Goal: Transaction & Acquisition: Purchase product/service

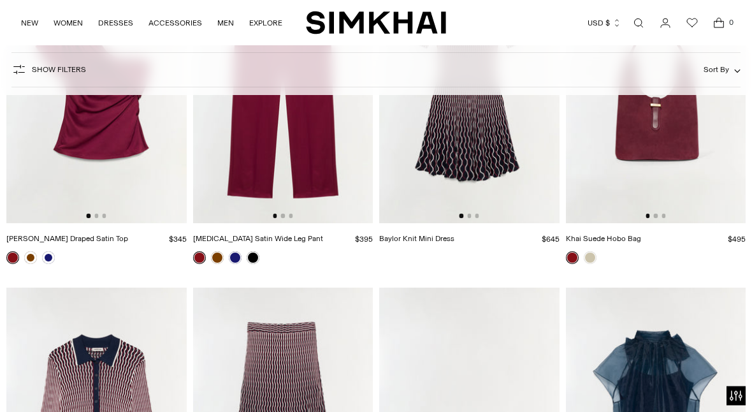
scroll to position [9240, 0]
click at [250, 257] on link at bounding box center [253, 257] width 13 height 13
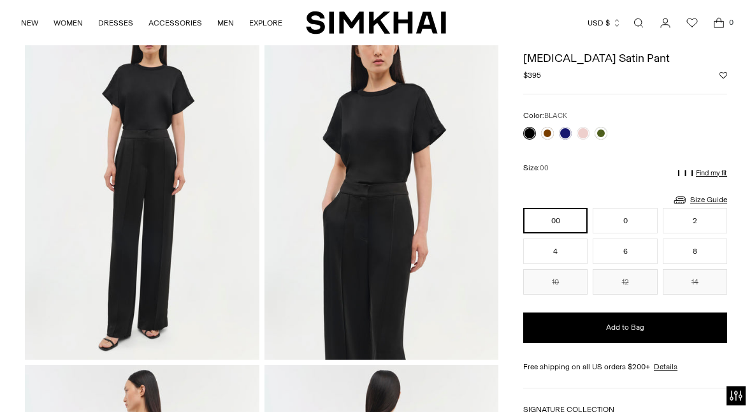
scroll to position [77, 0]
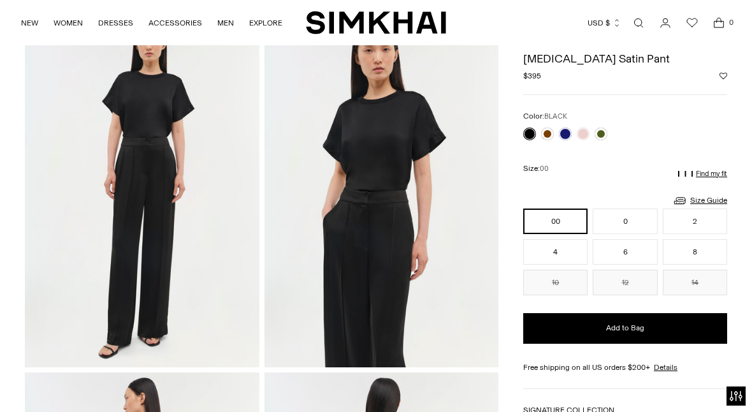
click at [580, 137] on link at bounding box center [583, 133] width 13 height 13
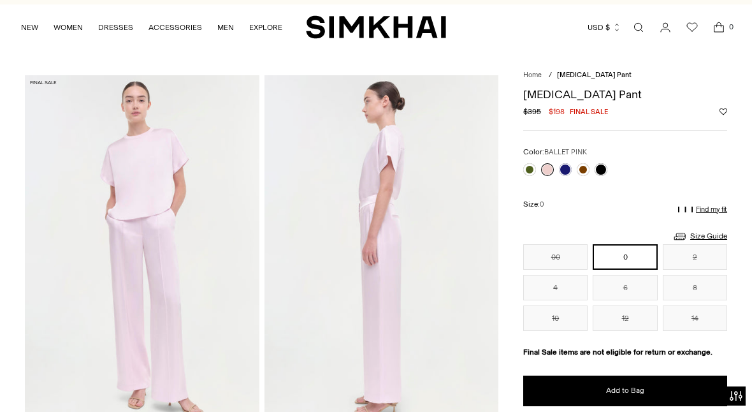
scroll to position [17, 0]
click at [568, 169] on link at bounding box center [565, 170] width 13 height 13
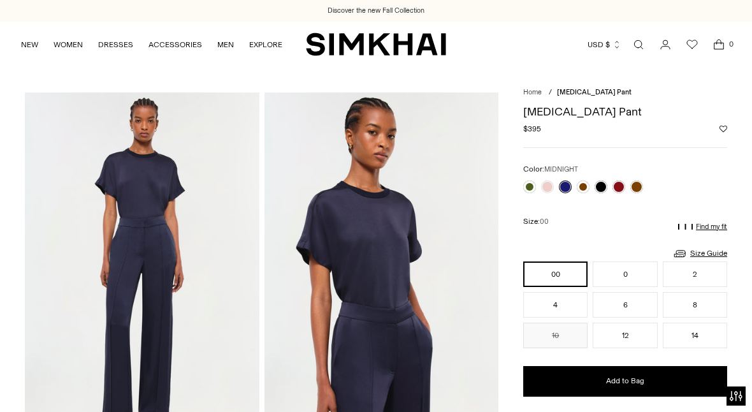
click at [549, 184] on link at bounding box center [547, 186] width 13 height 13
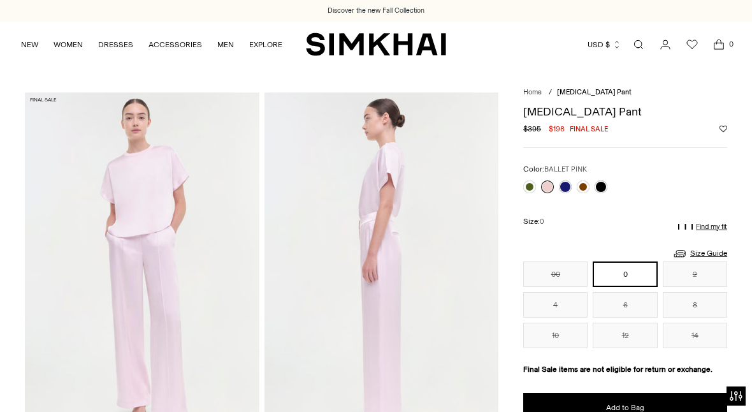
click at [582, 189] on link at bounding box center [583, 186] width 13 height 13
